Goal: Check status: Check status

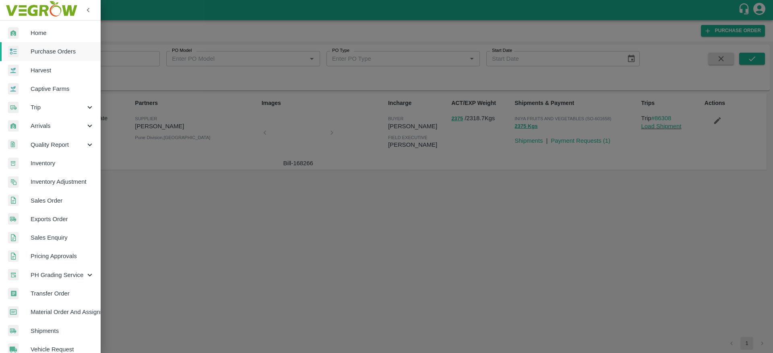
scroll to position [118, 0]
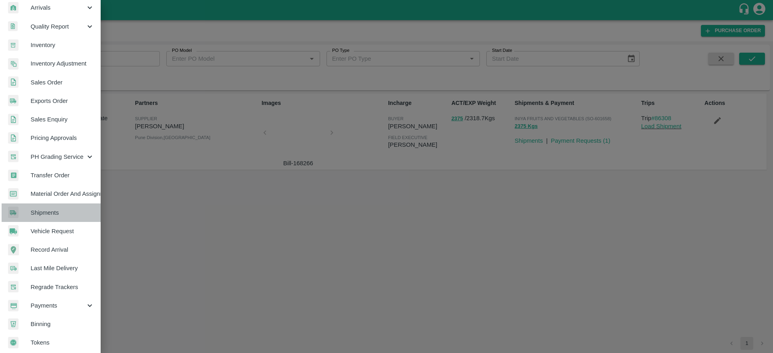
click at [72, 216] on span "Shipments" at bounding box center [63, 213] width 64 height 9
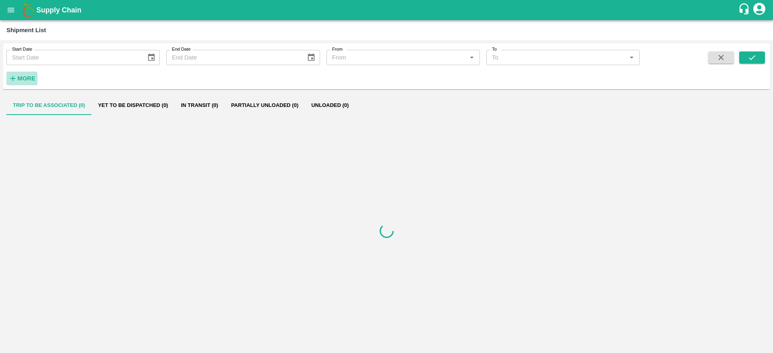
click at [30, 79] on strong "More" at bounding box center [26, 78] width 18 height 6
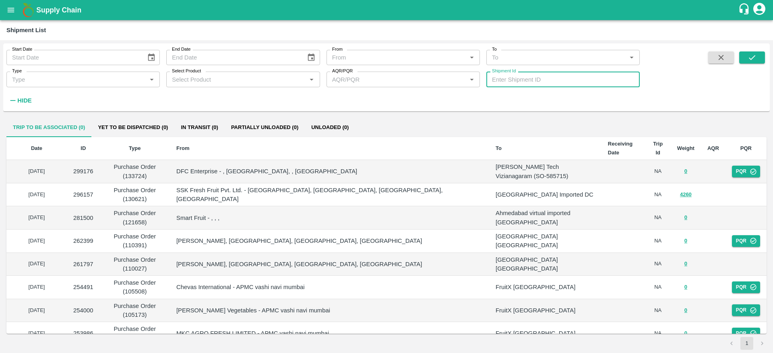
click at [519, 82] on input "Shipment Id" at bounding box center [562, 79] width 153 height 15
paste input "358602"
type input "358602"
click at [754, 54] on icon "submit" at bounding box center [752, 57] width 9 height 9
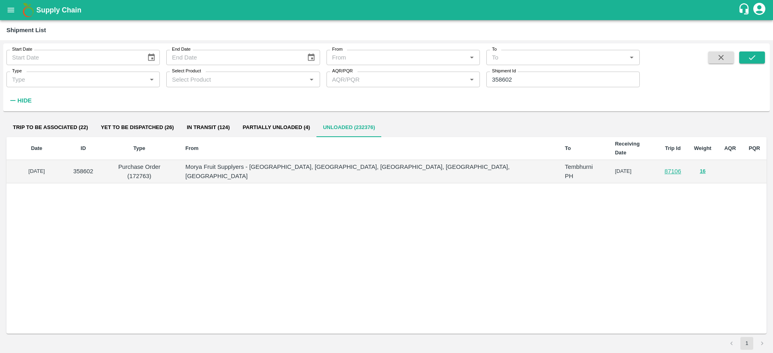
click at [173, 163] on p "Purchase Order (172763)" at bounding box center [139, 172] width 66 height 18
drag, startPoint x: 193, startPoint y: 157, endPoint x: 212, endPoint y: 157, distance: 19.3
click at [173, 163] on p "Purchase Order (172763)" at bounding box center [139, 172] width 66 height 18
drag, startPoint x: 193, startPoint y: 157, endPoint x: 213, endPoint y: 156, distance: 19.7
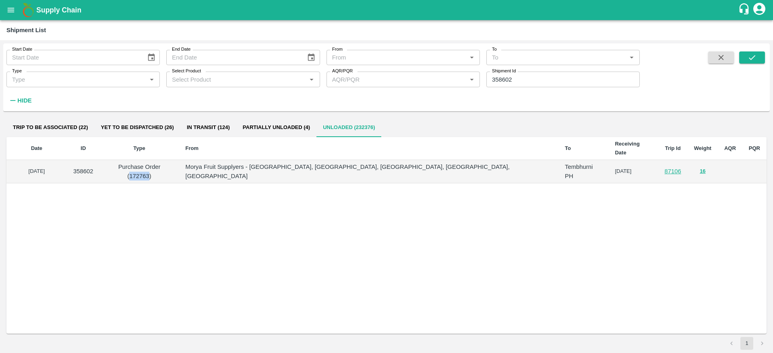
click at [173, 163] on p "Purchase Order (172763)" at bounding box center [139, 172] width 66 height 18
copy p "172763"
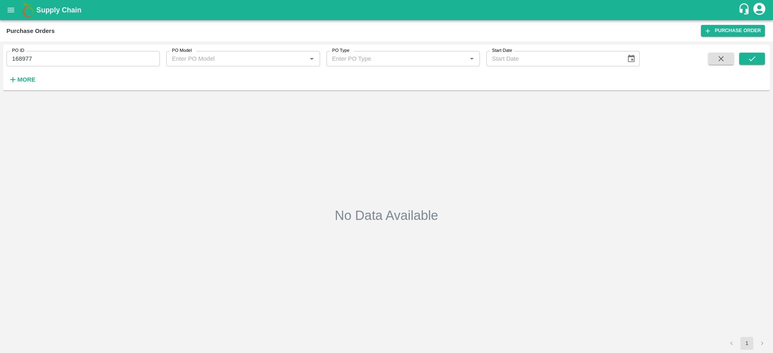
click at [48, 56] on input "168977" at bounding box center [82, 58] width 153 height 15
click at [50, 60] on input "168977" at bounding box center [82, 58] width 153 height 15
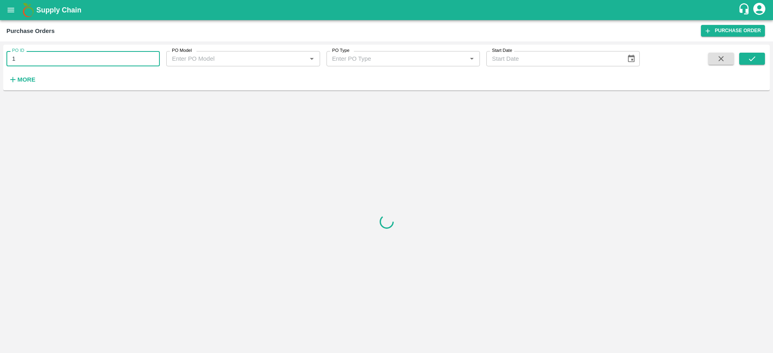
type input "1"
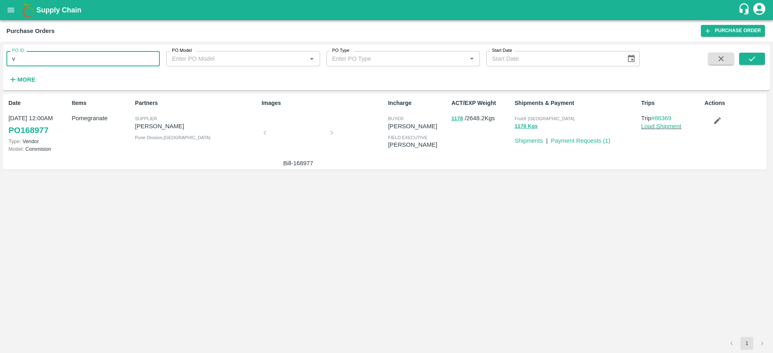
type input "v"
paste input "text"
click at [755, 64] on button "submit" at bounding box center [752, 59] width 26 height 12
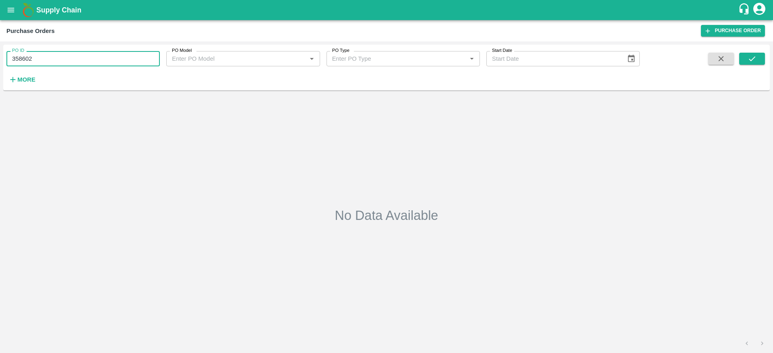
click at [47, 58] on input "358602" at bounding box center [82, 58] width 153 height 15
type input "3"
paste input "text"
type input "172763"
click at [752, 60] on icon "submit" at bounding box center [752, 58] width 6 height 5
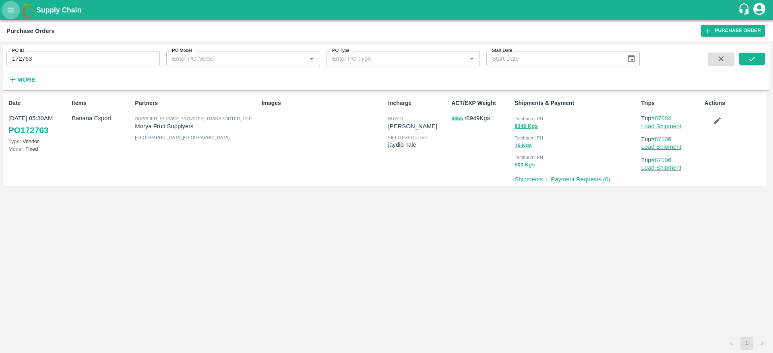
click at [12, 14] on icon "open drawer" at bounding box center [10, 10] width 9 height 9
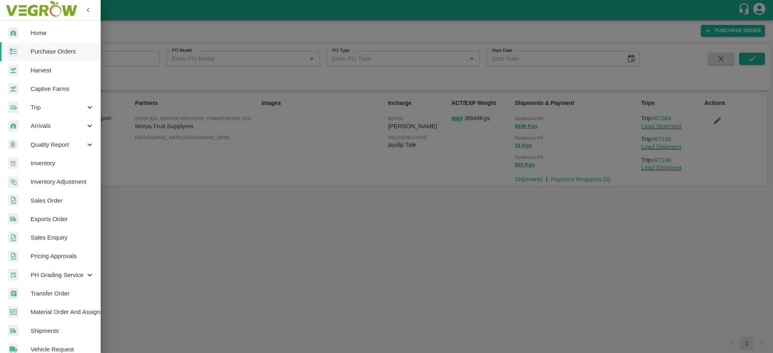
click at [369, 118] on div at bounding box center [386, 176] width 773 height 353
